Goal: Find specific page/section: Find specific page/section

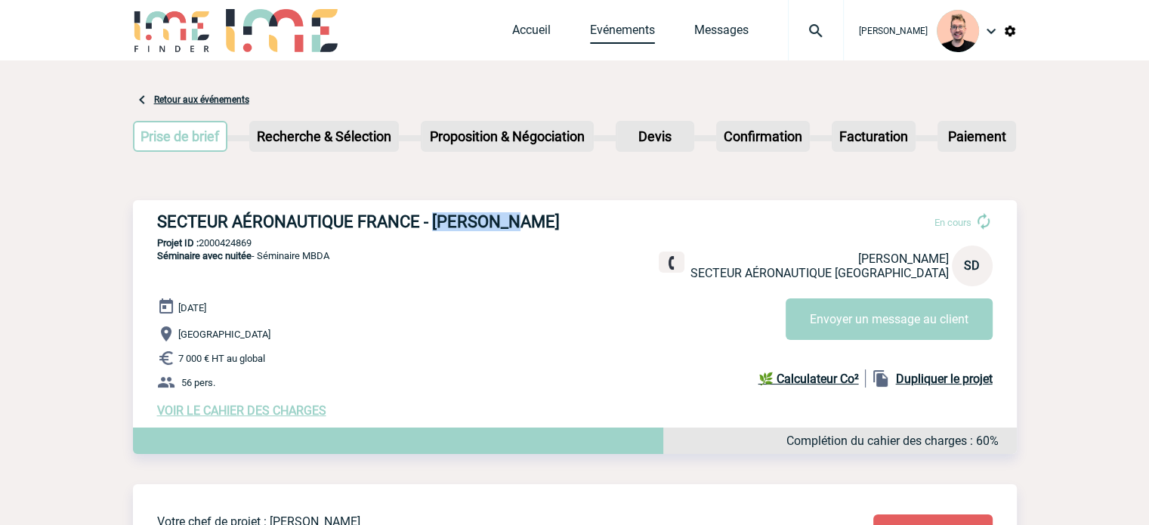
click at [607, 33] on link "Evénements" at bounding box center [622, 33] width 65 height 21
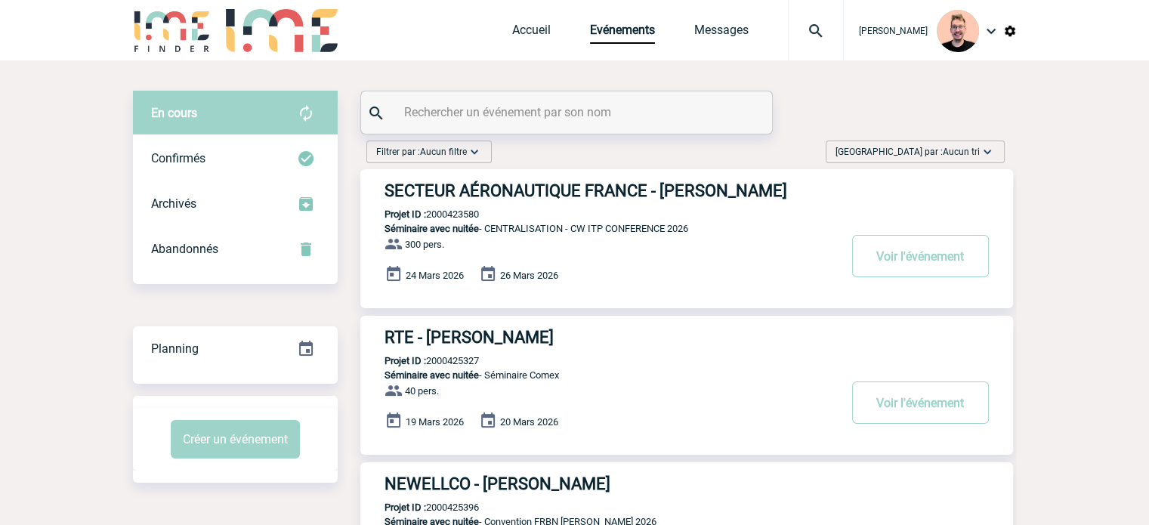
click at [920, 161] on div "Trier par : Aucun tri Aucun tri Date d'événement Date d'événement Date demande …" at bounding box center [915, 152] width 179 height 23
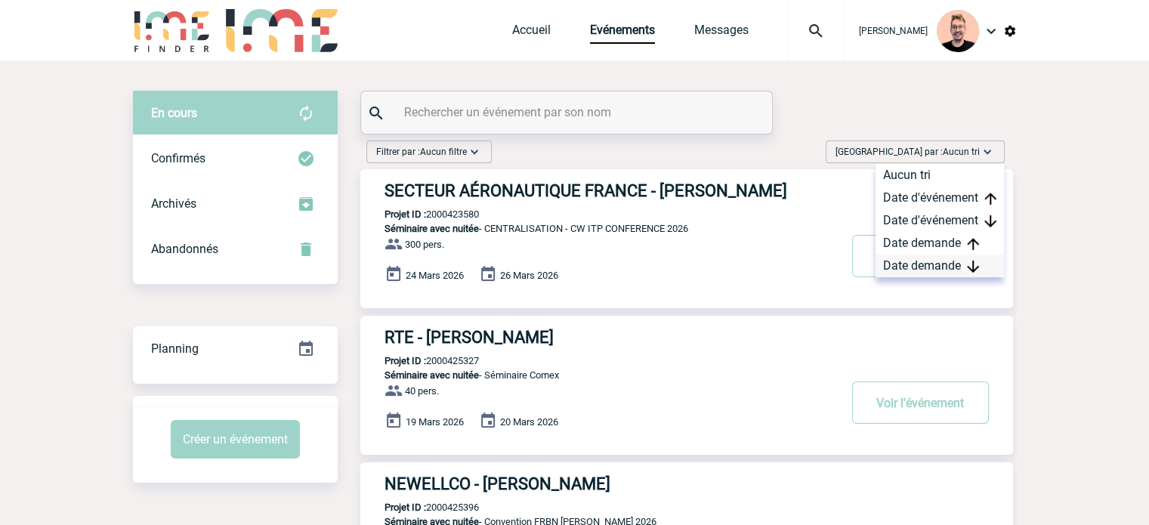
click at [926, 261] on div "Date demande" at bounding box center [940, 266] width 128 height 23
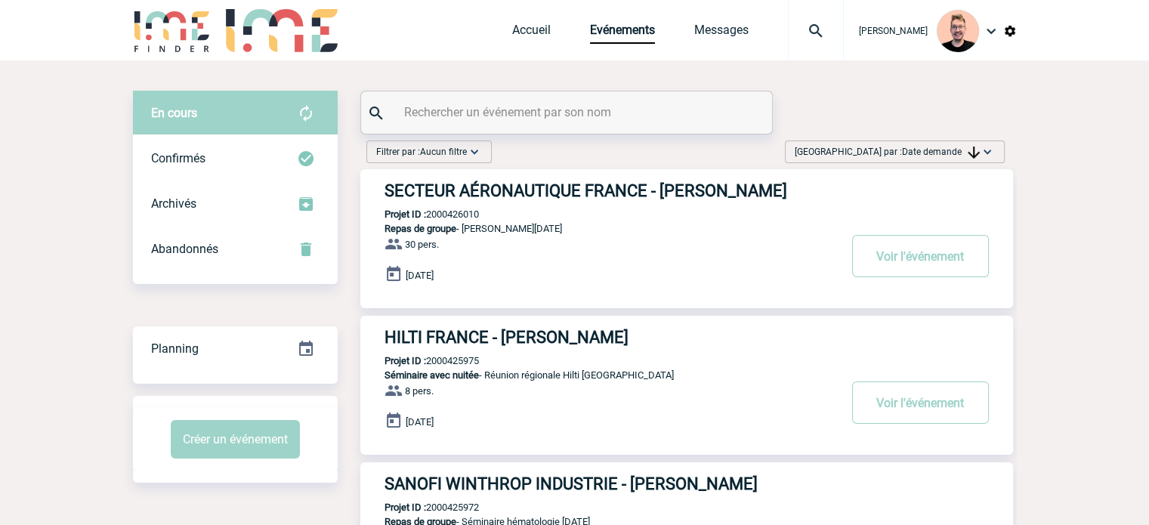
click at [535, 187] on h3 "SECTEUR AÉRONAUTIQUE FRANCE - Carole LE QUERE" at bounding box center [611, 190] width 453 height 19
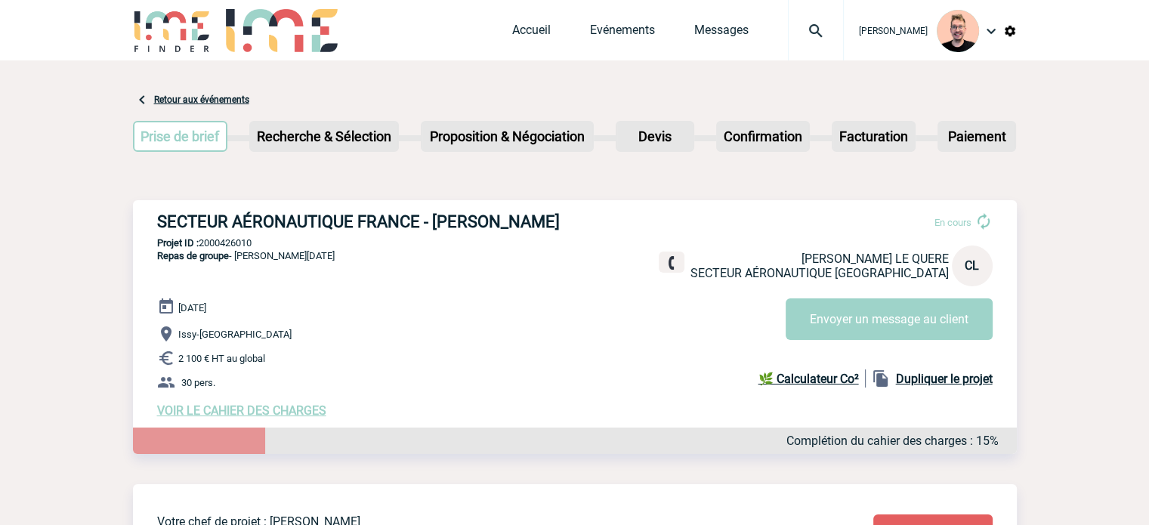
drag, startPoint x: 555, startPoint y: 218, endPoint x: 154, endPoint y: 221, distance: 400.5
click at [154, 221] on div "SECTEUR AÉRONAUTIQUE FRANCE - Carole LE QUERE En cours Carole LE QUERE SECTEUR …" at bounding box center [575, 315] width 884 height 230
copy h3 "SECTEUR AÉRONAUTIQUE FRANCE - Carole LE QUERE"
click at [241, 243] on p "Projet ID : 2000426010" at bounding box center [575, 242] width 884 height 11
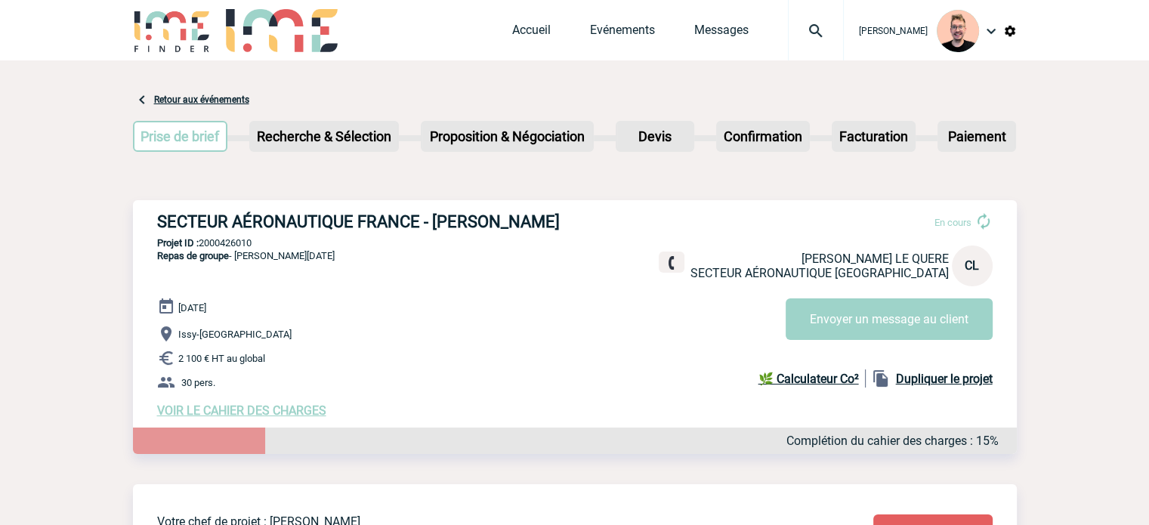
copy p "2000426010"
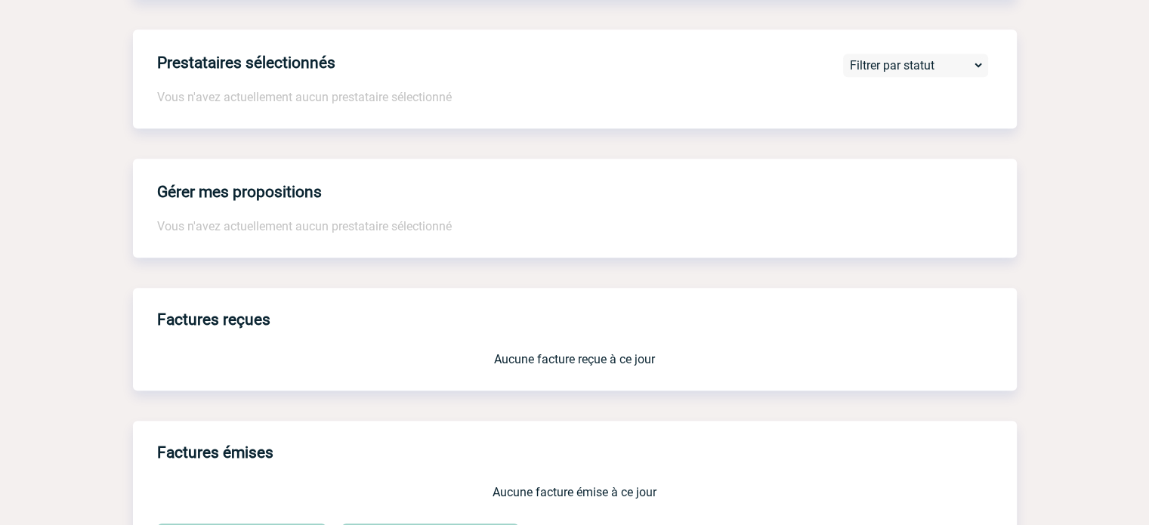
scroll to position [982, 0]
